Goal: Navigation & Orientation: Find specific page/section

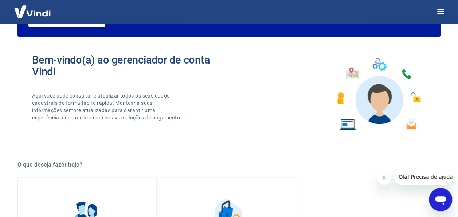
scroll to position [182, 0]
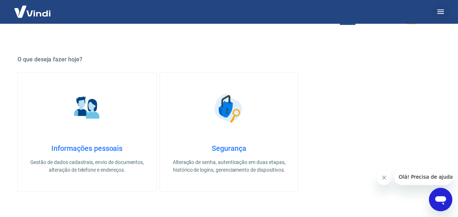
click at [441, 12] on icon "button" at bounding box center [441, 11] width 9 height 9
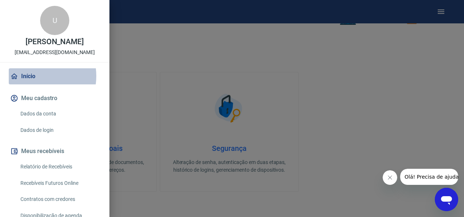
click at [34, 75] on link "Início" at bounding box center [55, 76] width 92 height 16
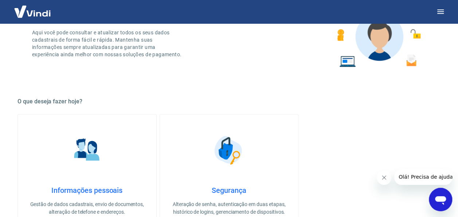
scroll to position [0, 0]
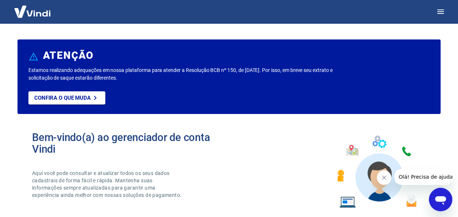
click at [31, 14] on img at bounding box center [32, 11] width 47 height 22
click at [439, 12] on icon "button" at bounding box center [441, 11] width 7 height 4
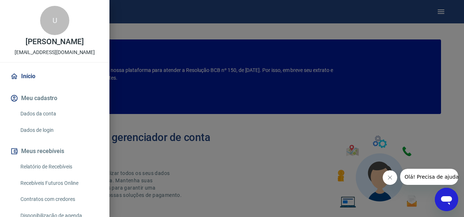
click at [52, 23] on div "U" at bounding box center [54, 20] width 29 height 29
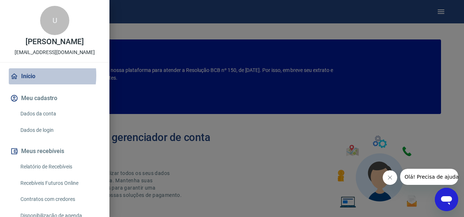
click at [23, 75] on link "Início" at bounding box center [55, 76] width 92 height 16
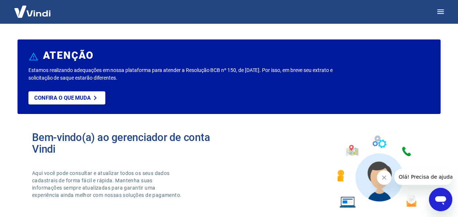
click at [23, 75] on div "ATENÇÃO Estamos realizando adequações em nossa plataforma para atender a Resolu…" at bounding box center [229, 76] width 423 height 74
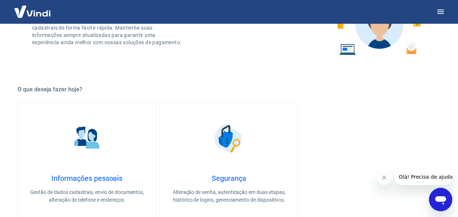
scroll to position [135, 0]
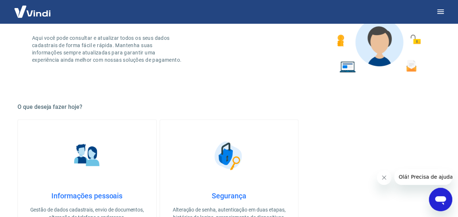
click at [29, 8] on img at bounding box center [32, 11] width 47 height 22
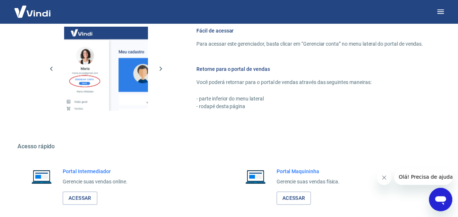
scroll to position [427, 0]
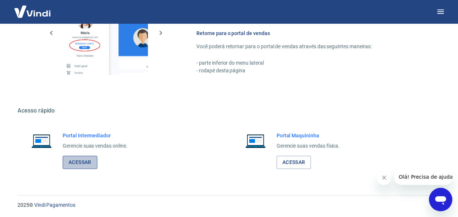
click at [84, 157] on link "Acessar" at bounding box center [80, 161] width 35 height 13
